Goal: Information Seeking & Learning: Learn about a topic

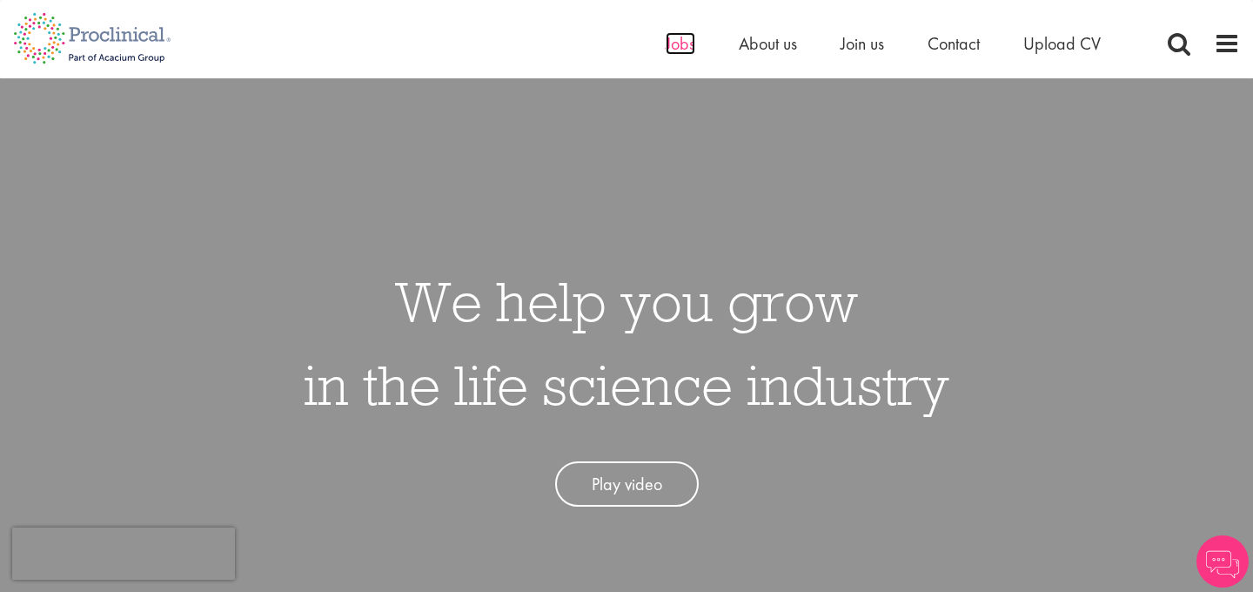
click at [675, 40] on span "Jobs" at bounding box center [681, 43] width 30 height 23
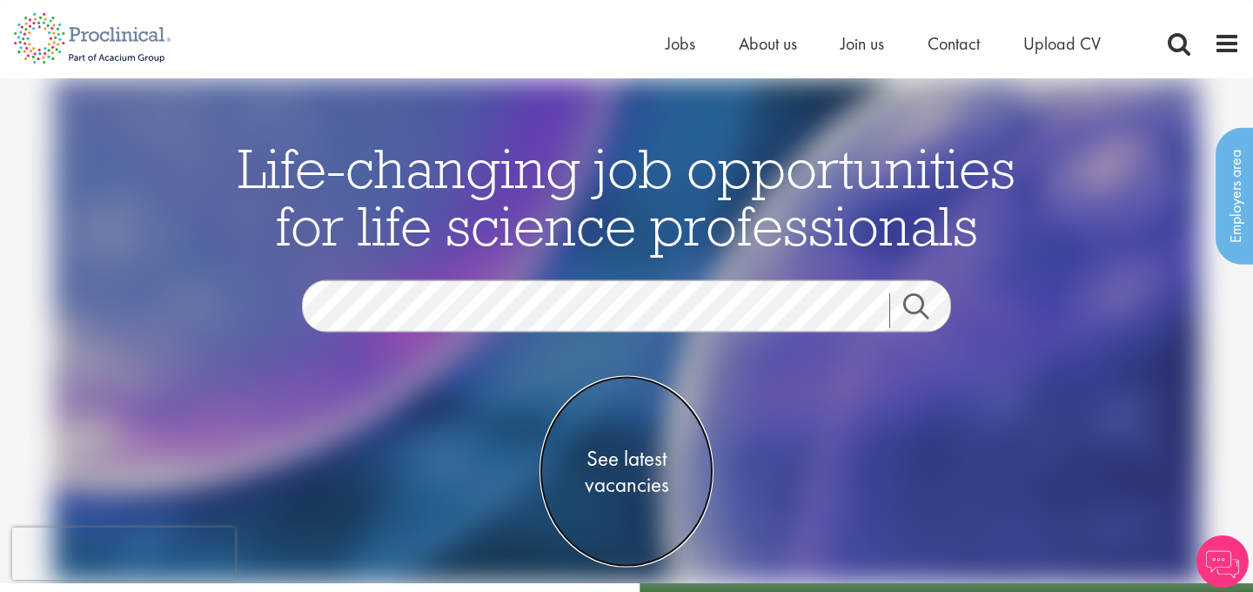
click at [636, 466] on span "See latest vacancies" at bounding box center [626, 471] width 174 height 52
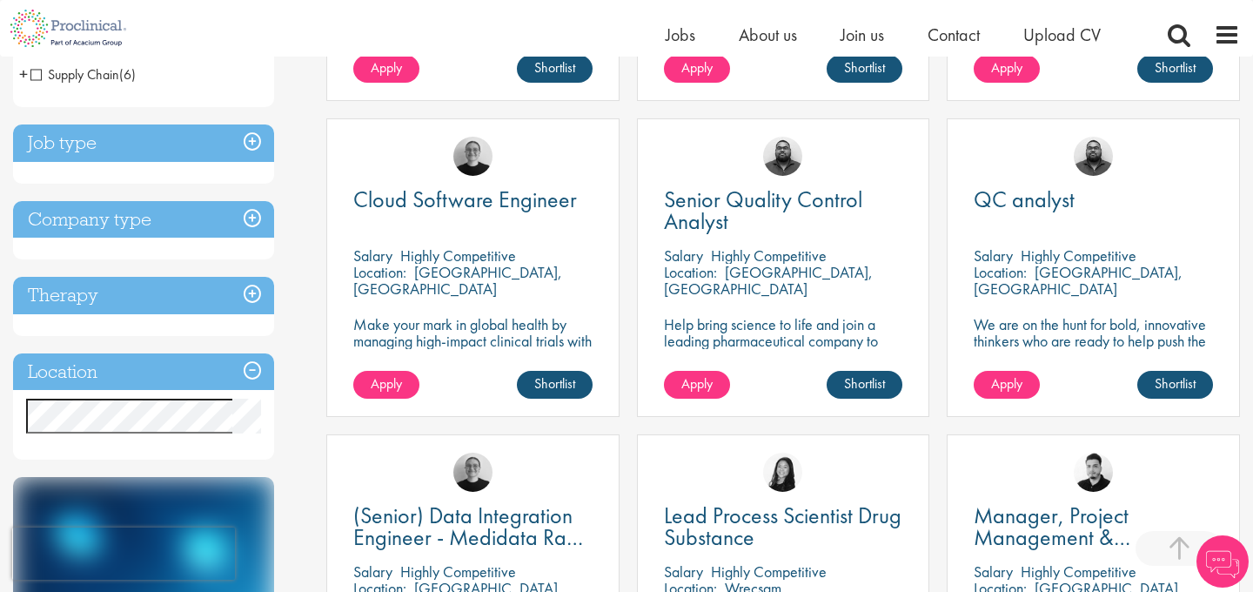
scroll to position [653, 0]
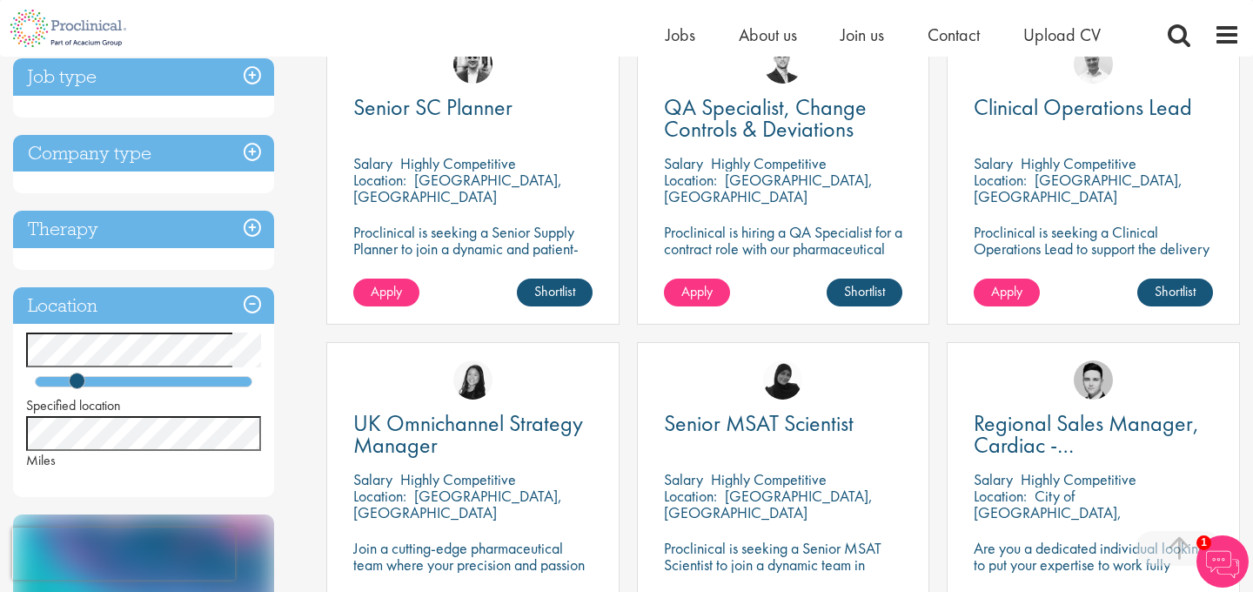
scroll to position [425, 0]
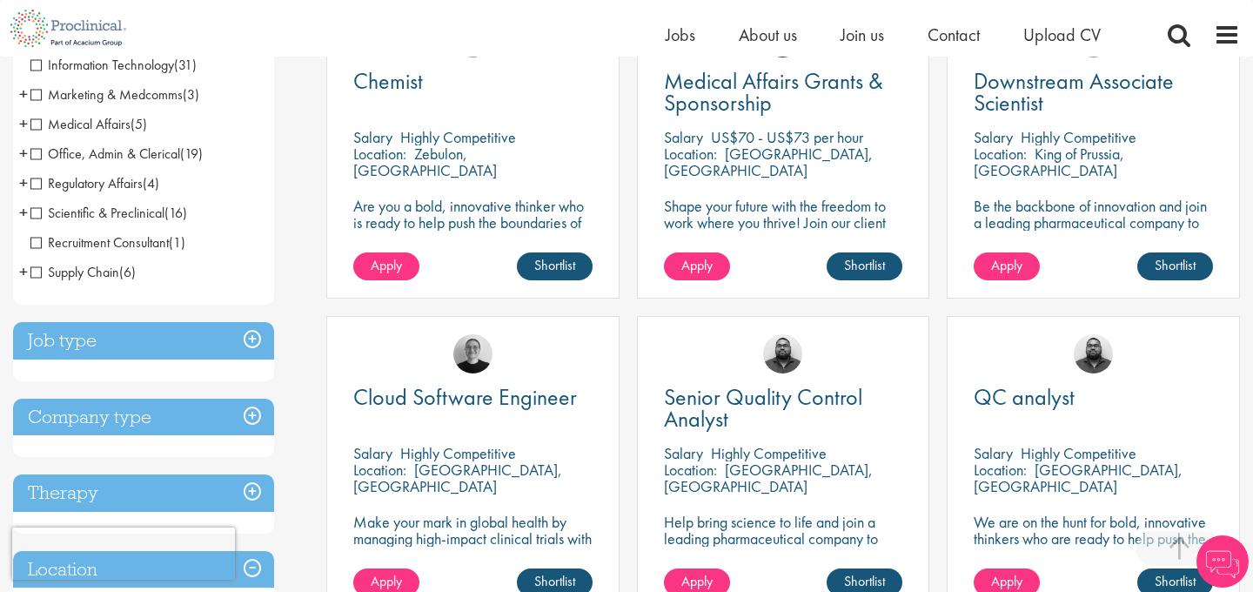
scroll to position [414, 0]
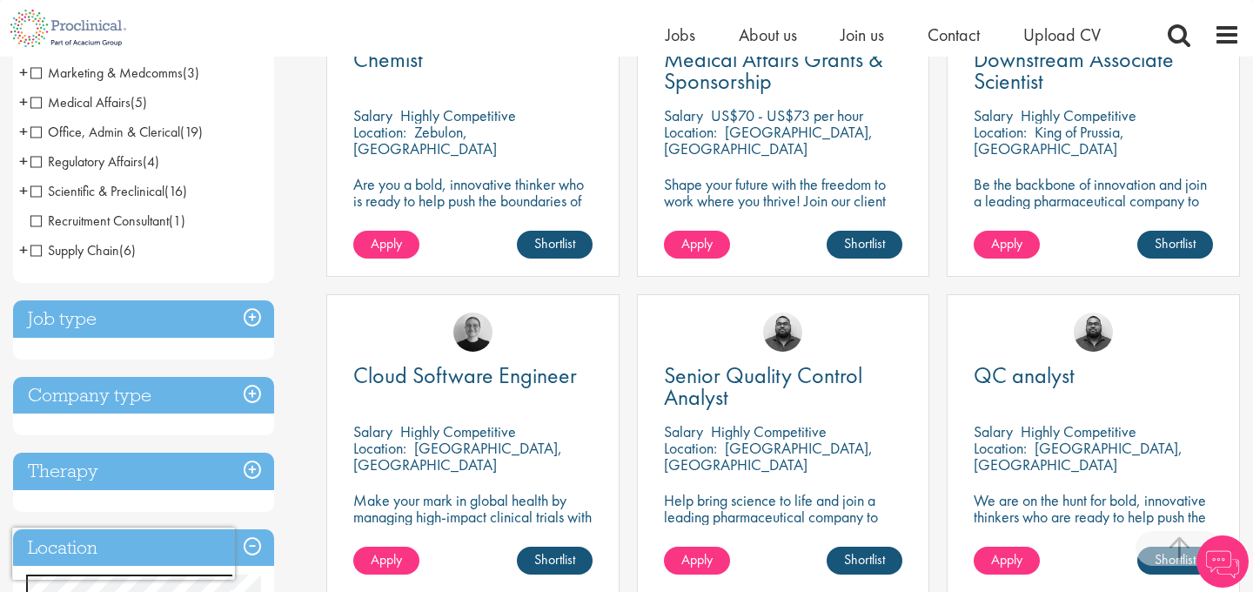
click at [248, 399] on h3 "Company type" at bounding box center [143, 395] width 261 height 37
